Goal: Find specific page/section: Find specific page/section

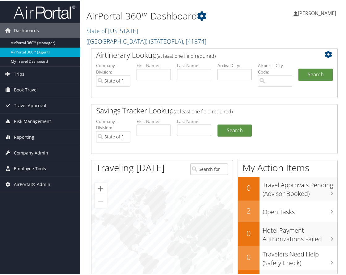
drag, startPoint x: 157, startPoint y: 33, endPoint x: 153, endPoint y: 35, distance: 4.1
click at [157, 36] on span "( STATEOFLA )" at bounding box center [166, 40] width 34 height 8
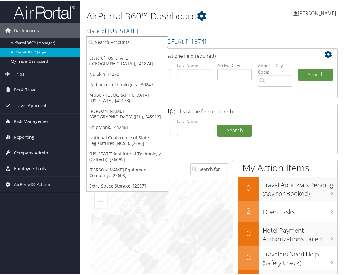
click at [143, 40] on input "search" at bounding box center [127, 41] width 81 height 11
type input "indyn"
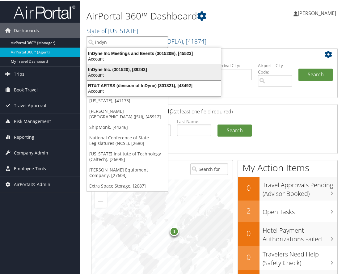
click at [130, 72] on div "Account" at bounding box center [153, 74] width 141 height 6
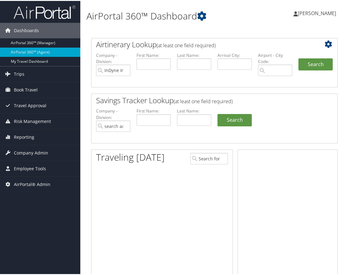
type input "InDyne Inc."
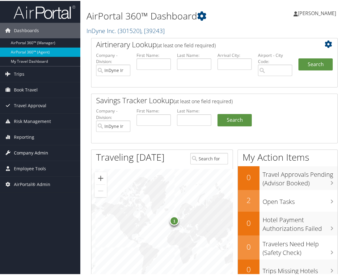
click at [36, 153] on span "Company Admin" at bounding box center [31, 151] width 34 height 15
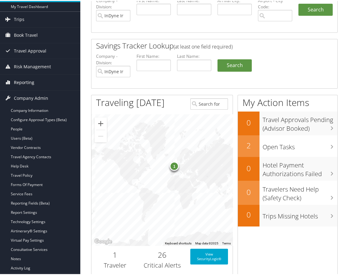
scroll to position [62, 0]
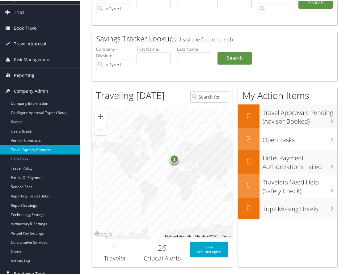
click at [38, 149] on link "Travel Agency Contacts" at bounding box center [40, 148] width 80 height 9
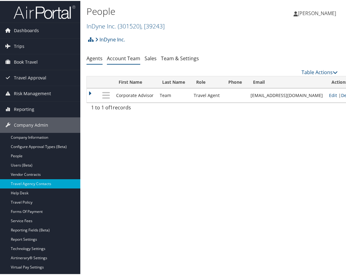
click at [120, 57] on link "Account Team" at bounding box center [123, 57] width 33 height 7
